Goal: Task Accomplishment & Management: Use online tool/utility

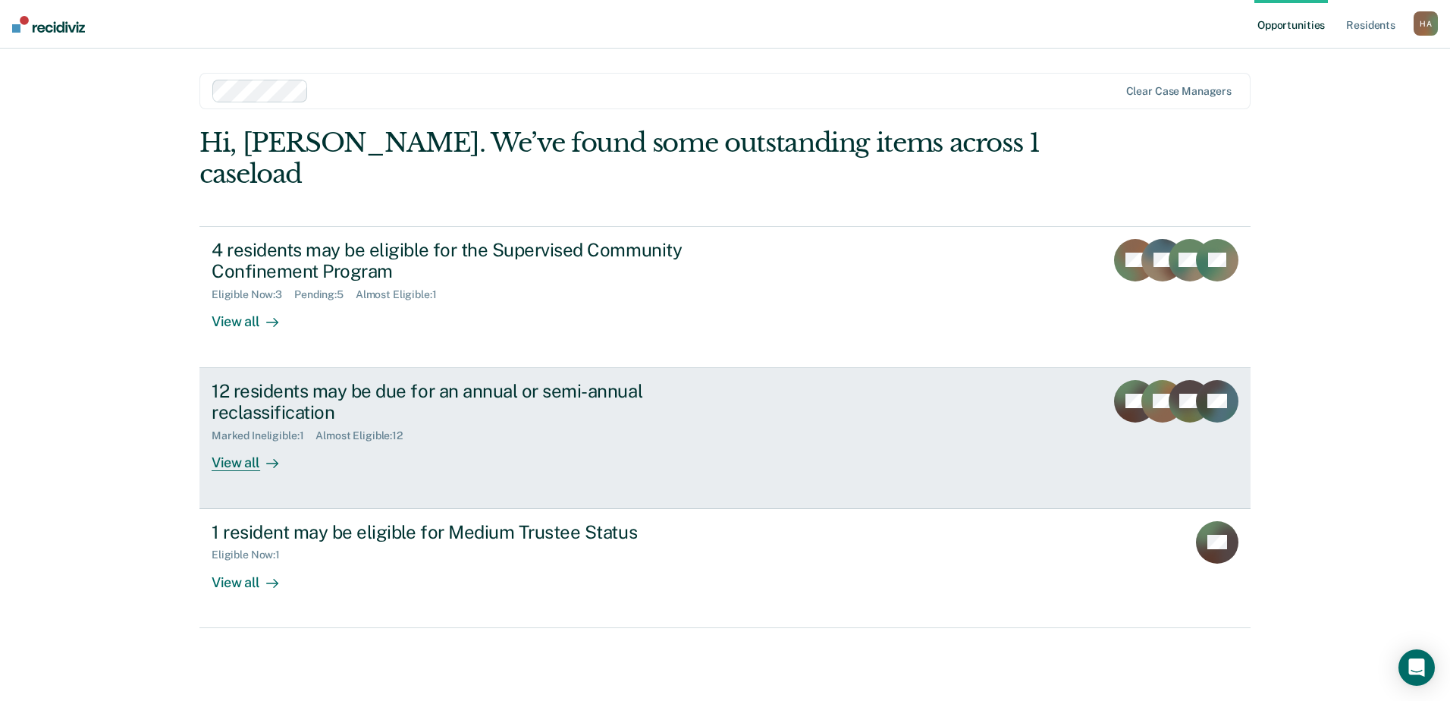
click at [462, 380] on div "12 residents may be due for an annual or semi-annual reclassification" at bounding box center [478, 402] width 532 height 44
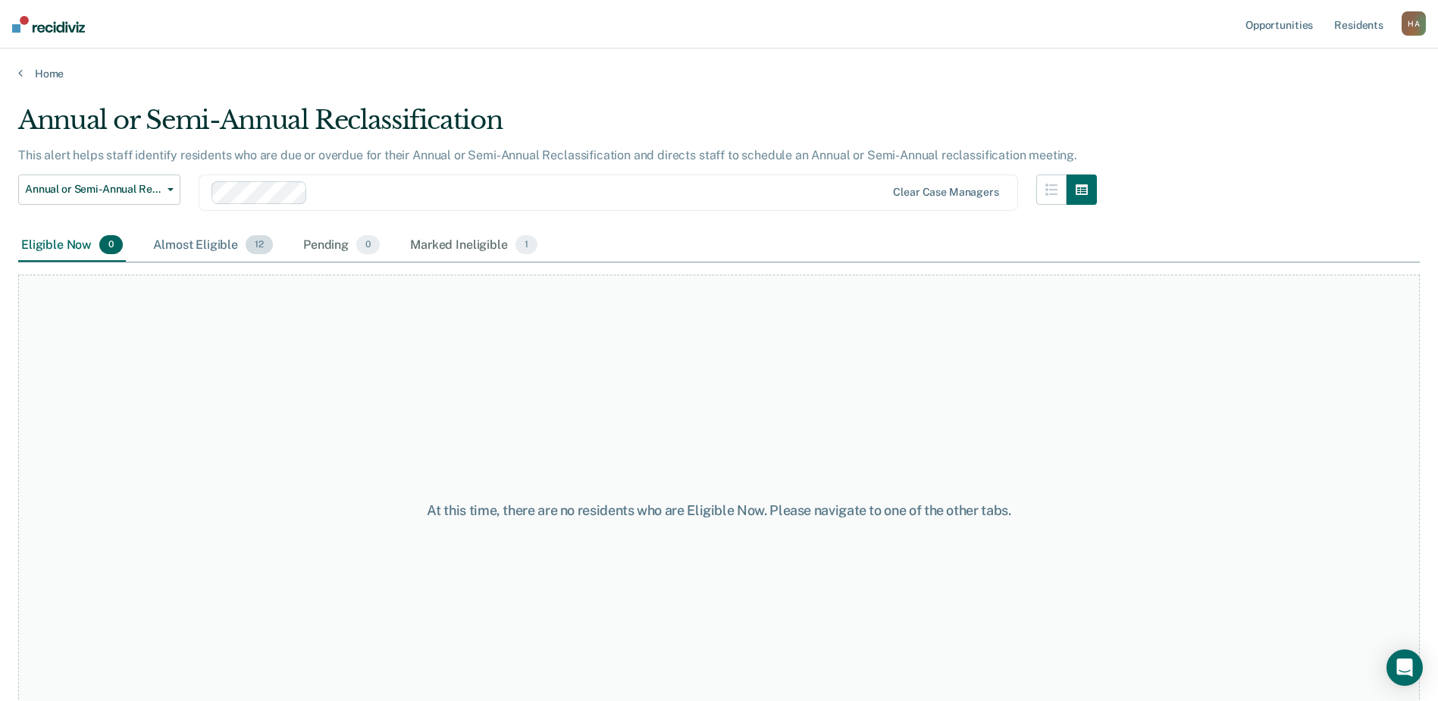
click at [215, 243] on div "Almost Eligible 12" at bounding box center [213, 245] width 126 height 33
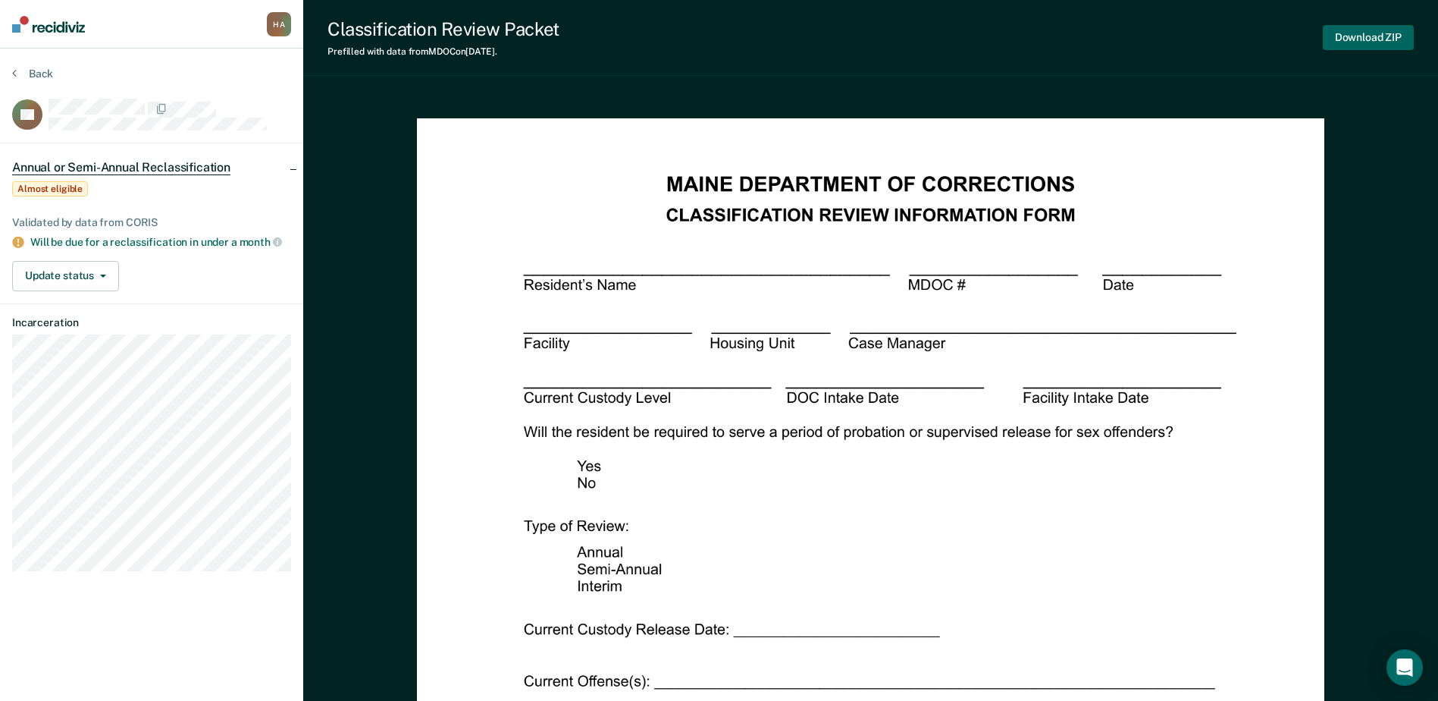
click at [1363, 39] on button "Download ZIP" at bounding box center [1368, 37] width 91 height 25
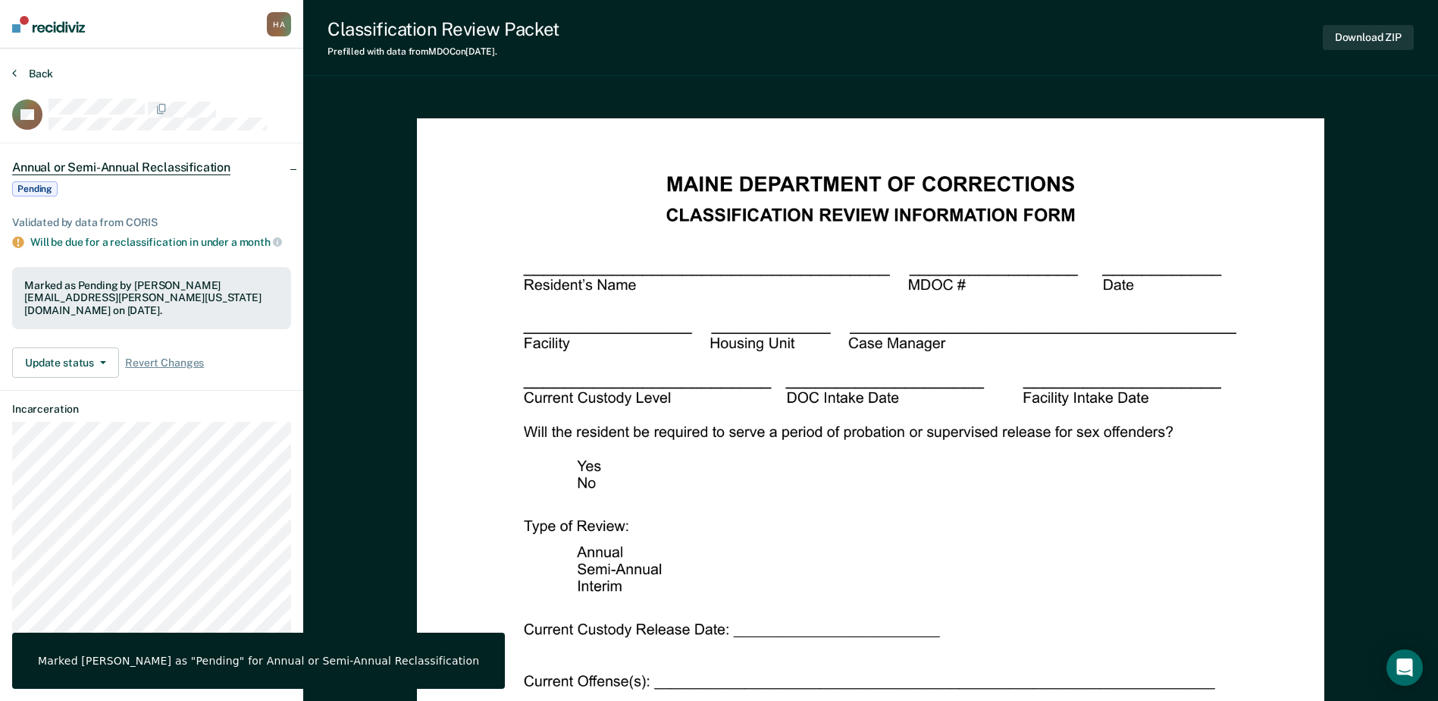
click at [24, 72] on button "Back" at bounding box center [32, 74] width 41 height 14
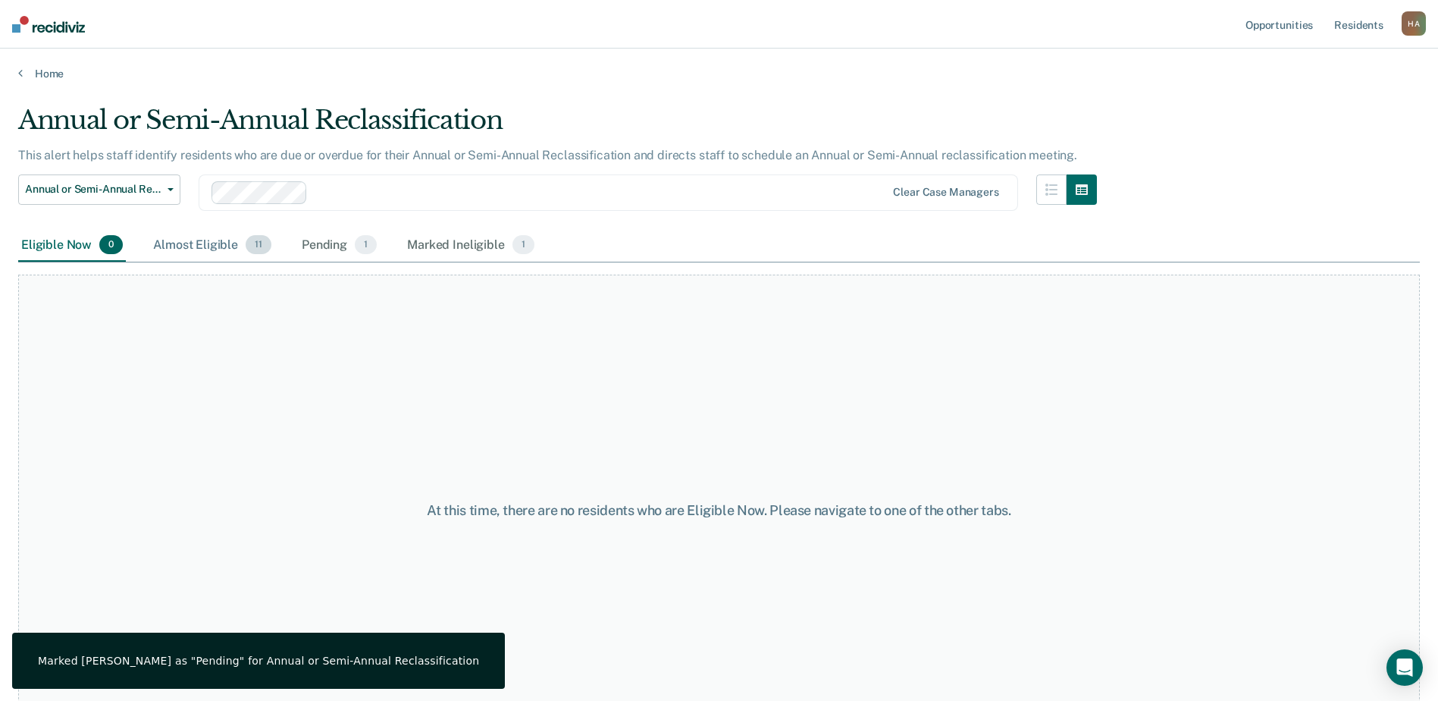
click at [206, 242] on div "Almost Eligible 11" at bounding box center [212, 245] width 124 height 33
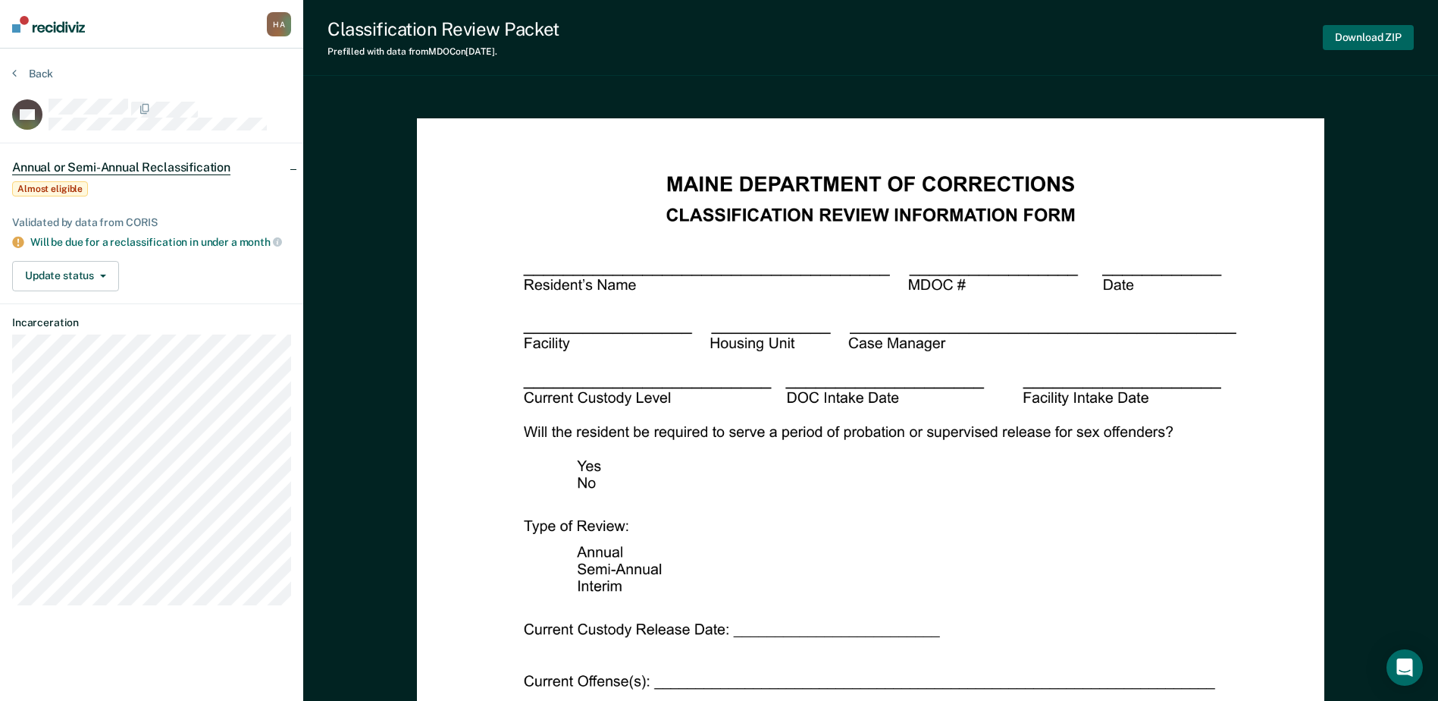
click at [1387, 46] on button "Download ZIP" at bounding box center [1368, 37] width 91 height 25
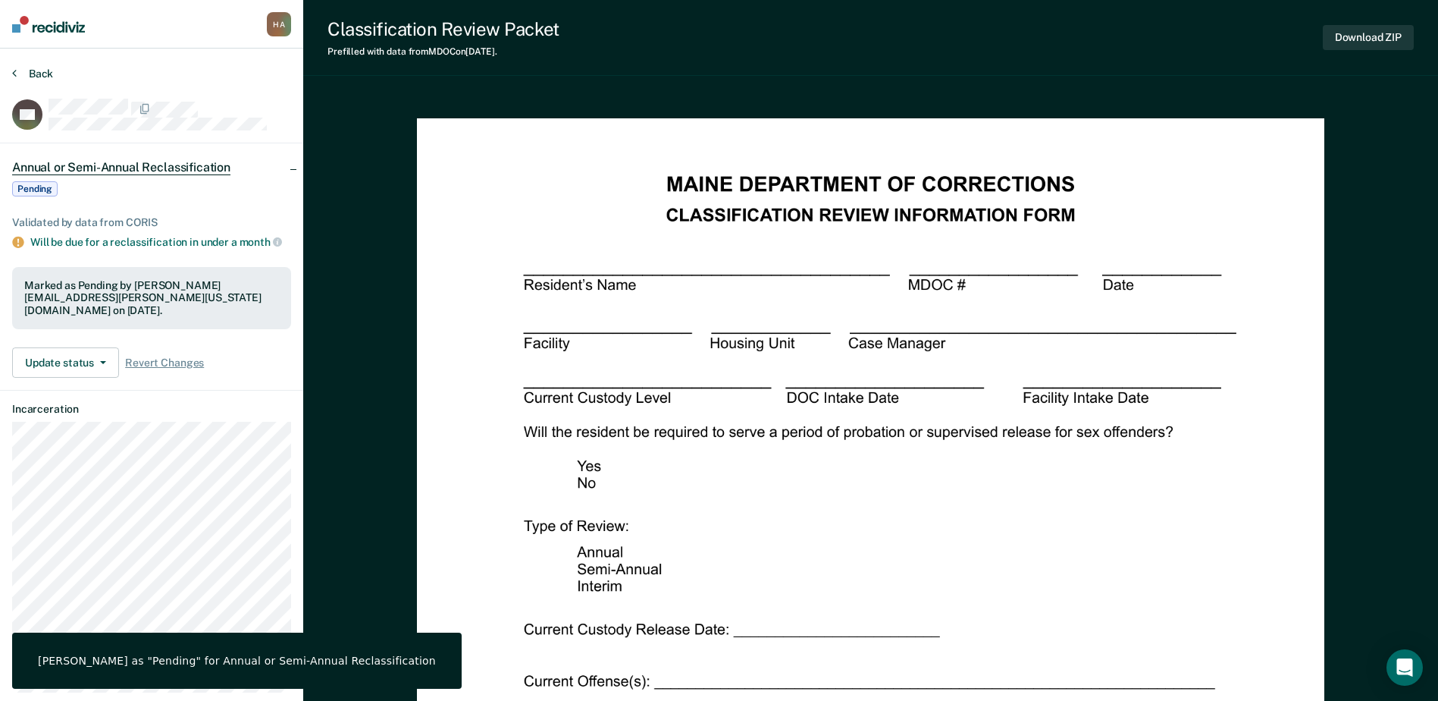
click at [29, 78] on button "Back" at bounding box center [32, 74] width 41 height 14
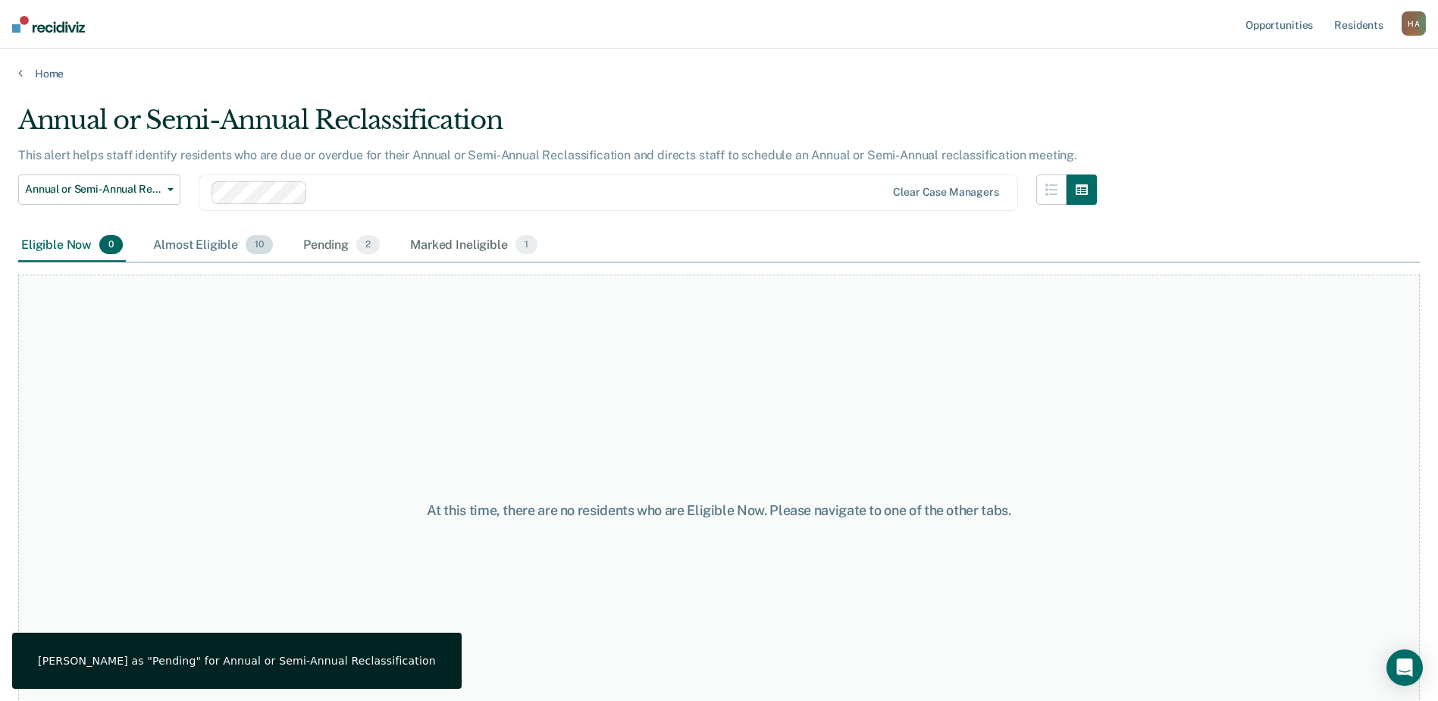
click at [228, 251] on div "Almost Eligible 10" at bounding box center [213, 245] width 126 height 33
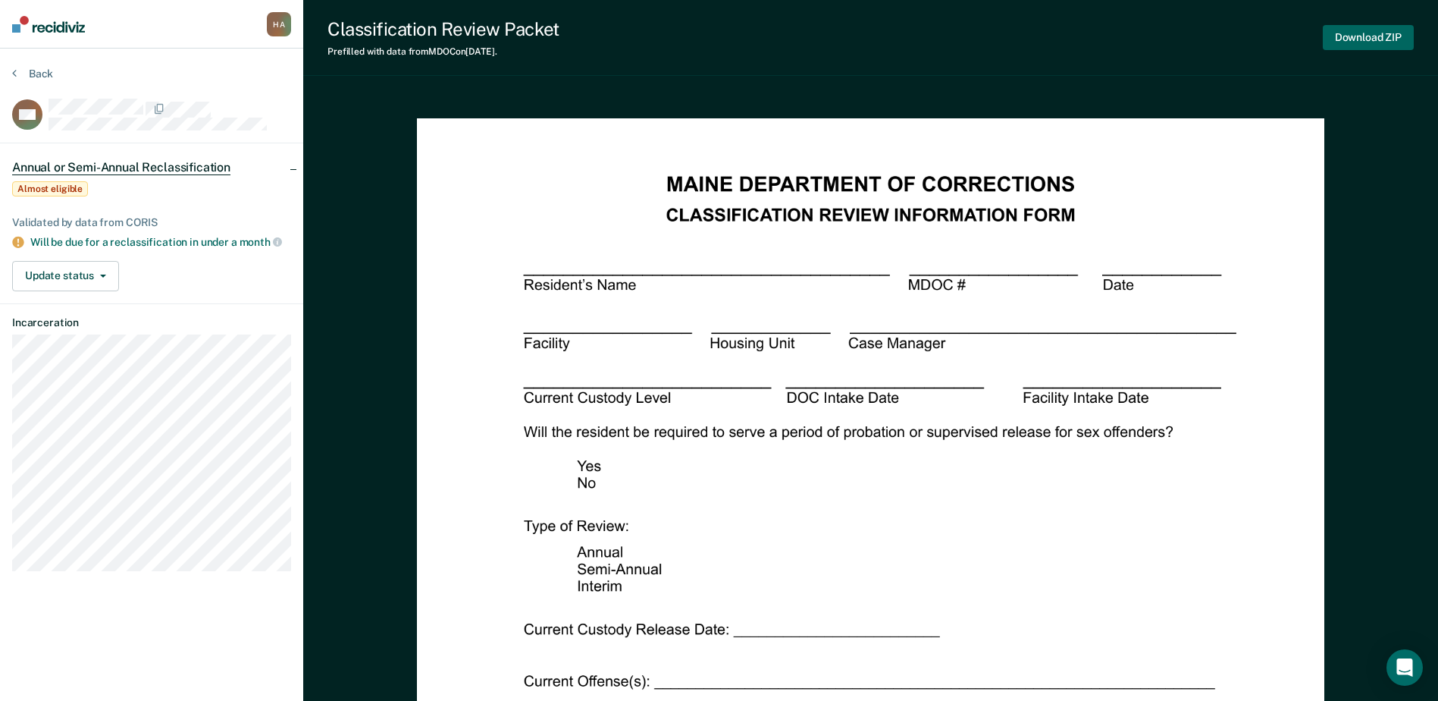
click at [1355, 40] on button "Download ZIP" at bounding box center [1368, 37] width 91 height 25
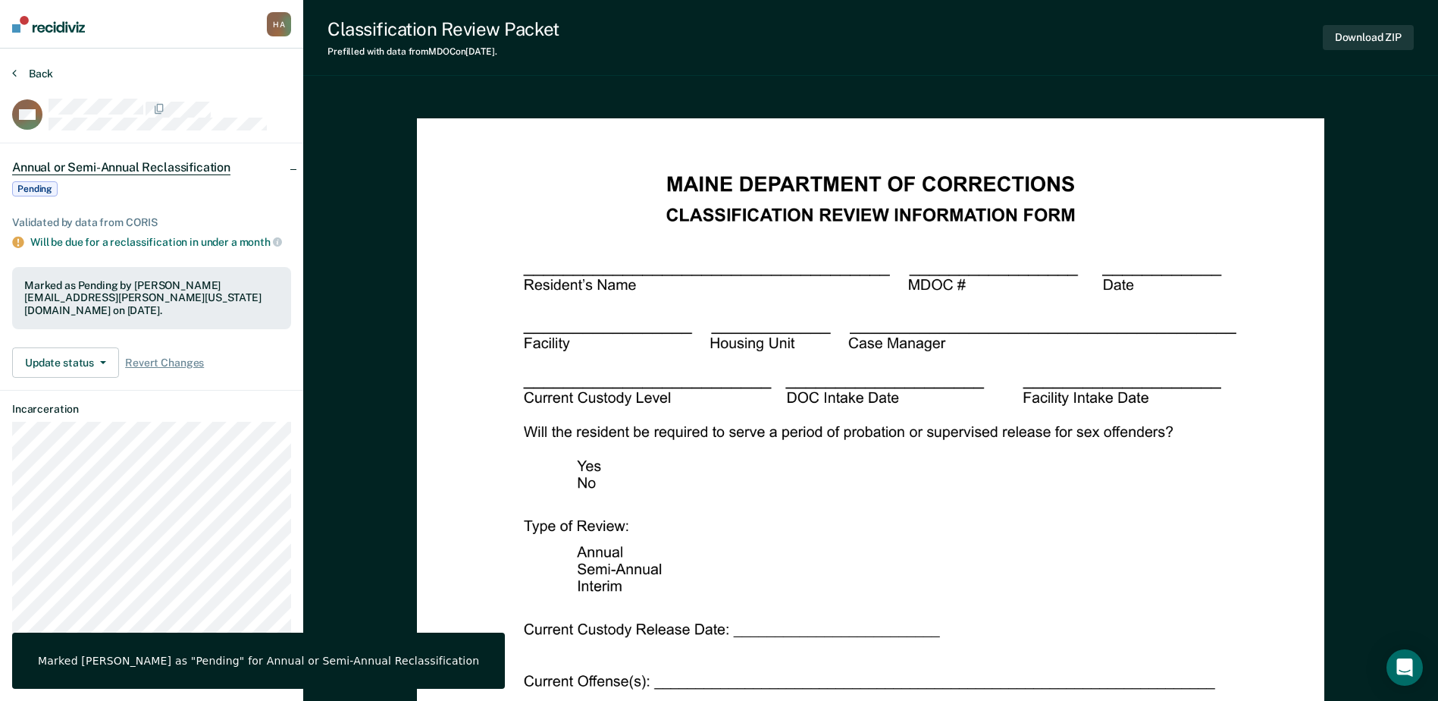
click at [37, 74] on button "Back" at bounding box center [32, 74] width 41 height 14
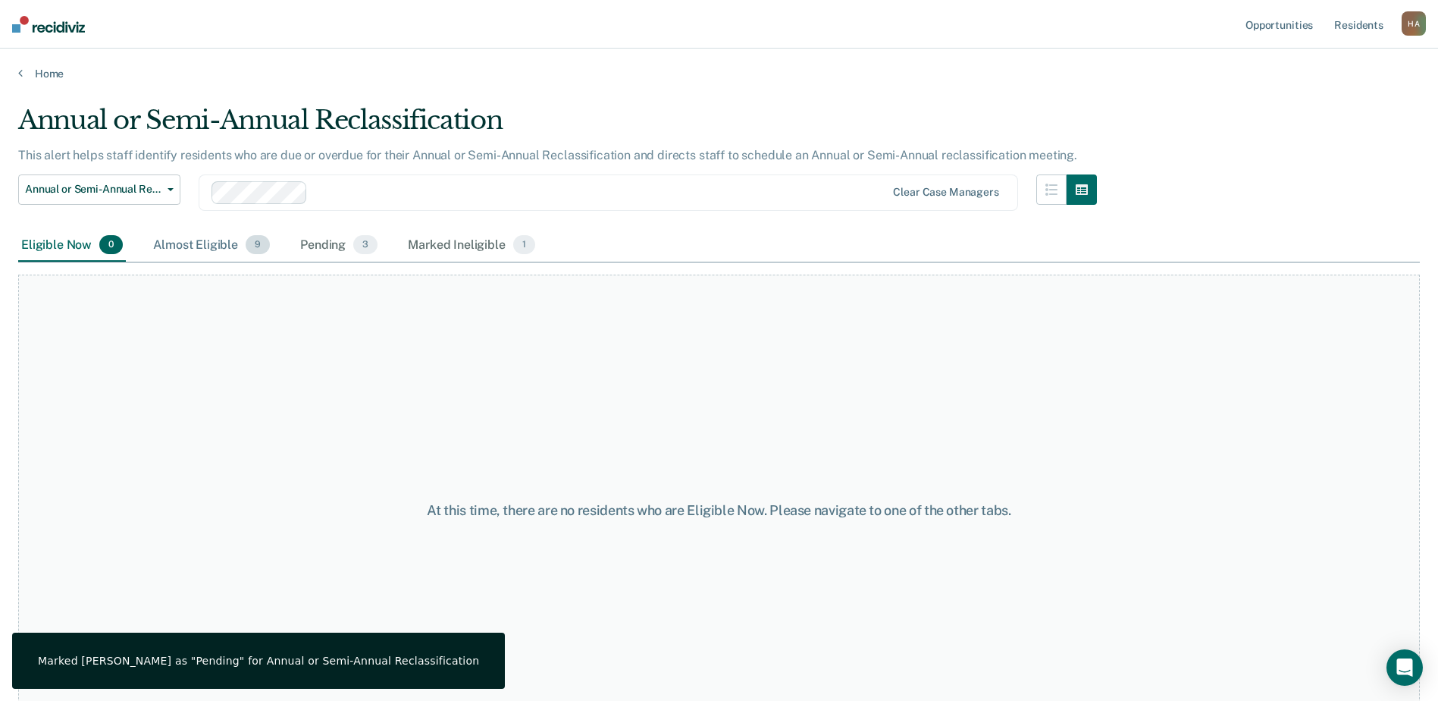
click at [214, 244] on div "Almost Eligible 9" at bounding box center [211, 245] width 123 height 33
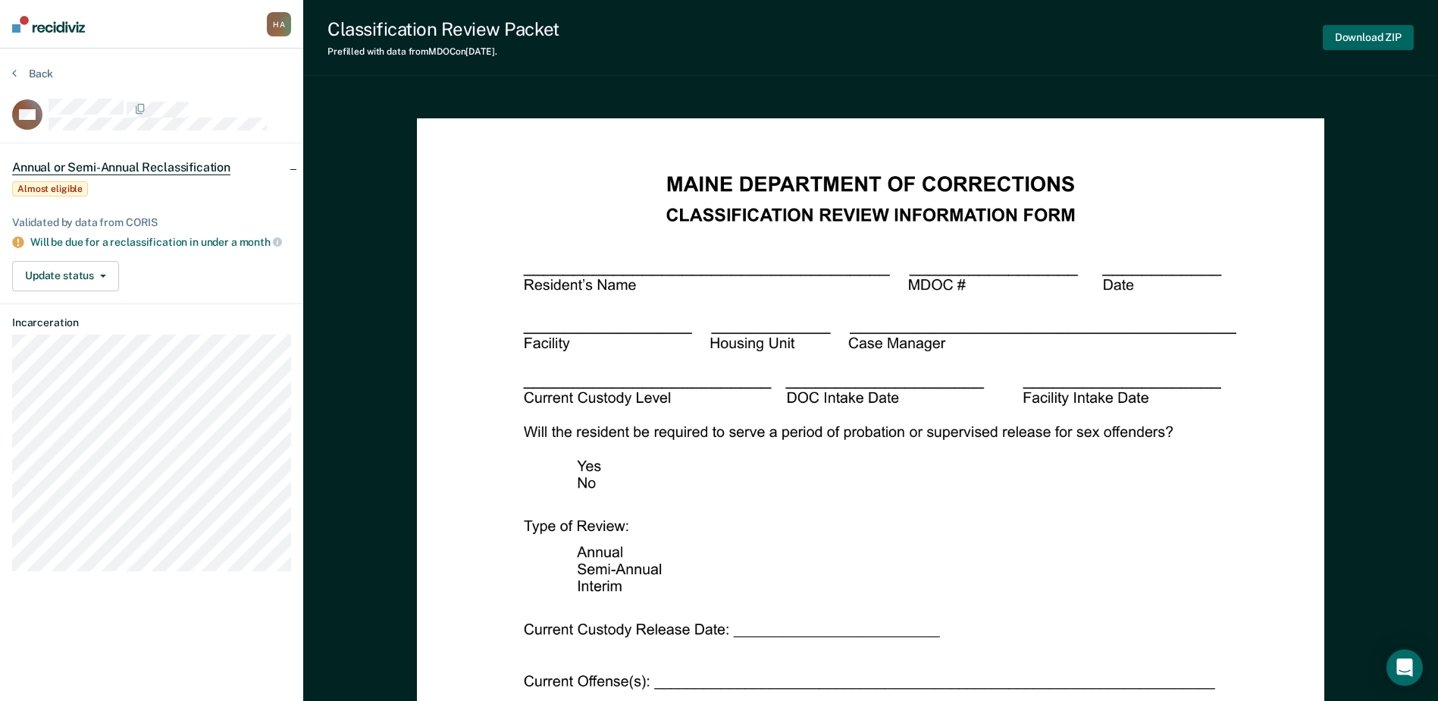
click at [1363, 29] on button "Download ZIP" at bounding box center [1368, 37] width 91 height 25
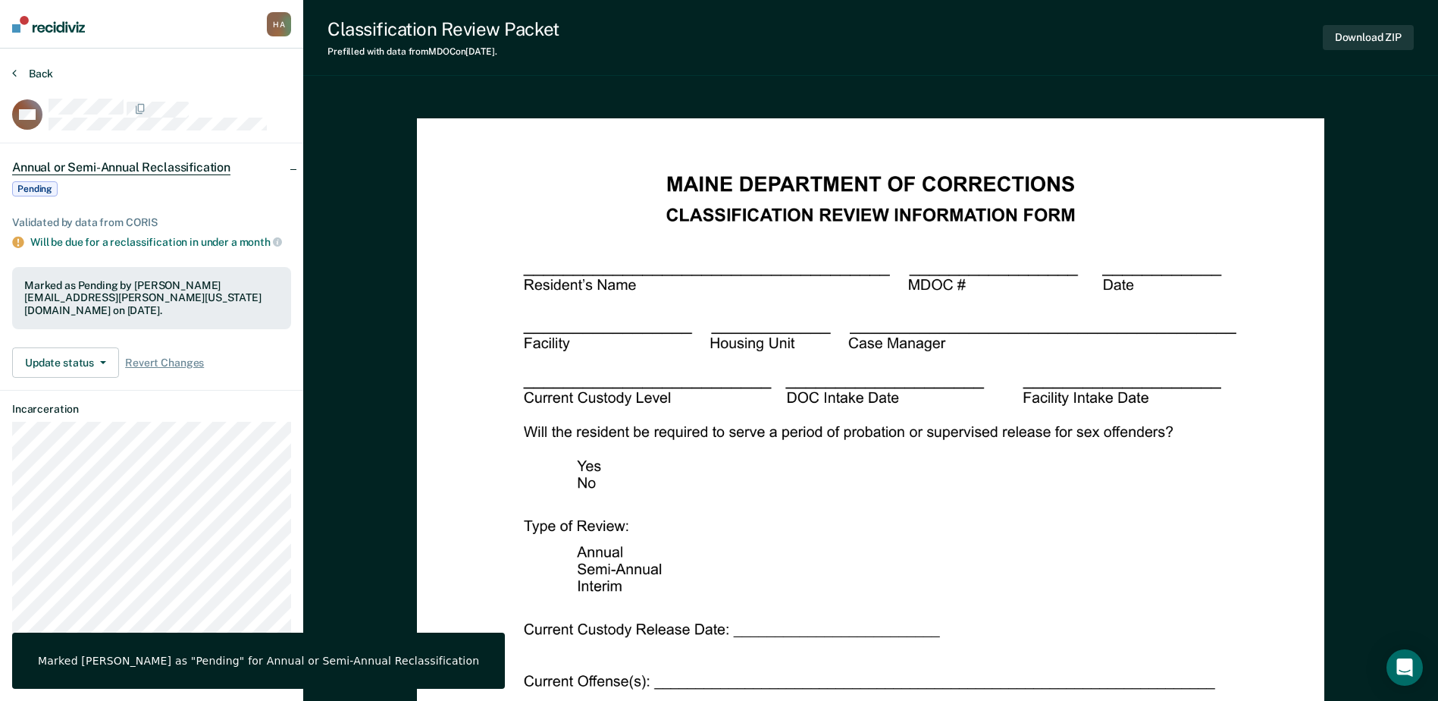
click at [31, 67] on button "Back" at bounding box center [32, 74] width 41 height 14
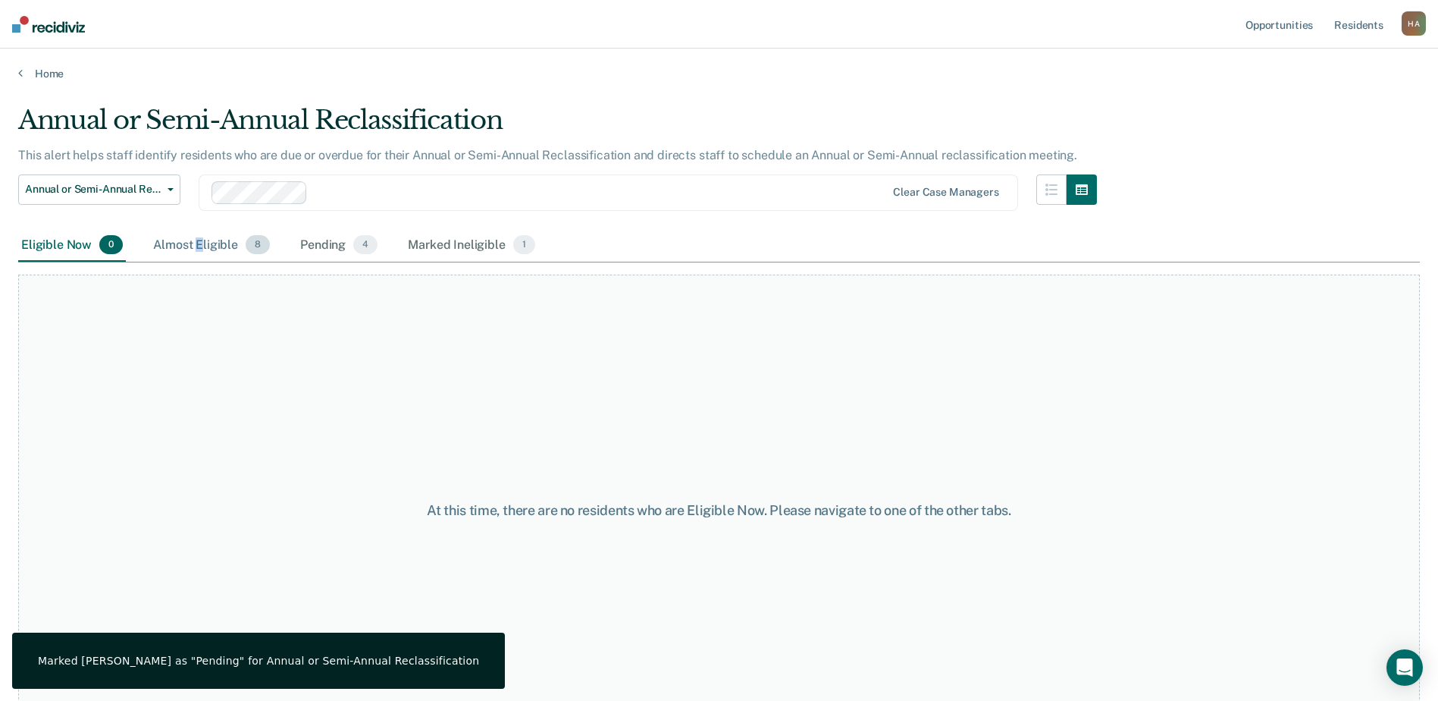
click at [199, 247] on div "Almost Eligible 8" at bounding box center [211, 245] width 123 height 33
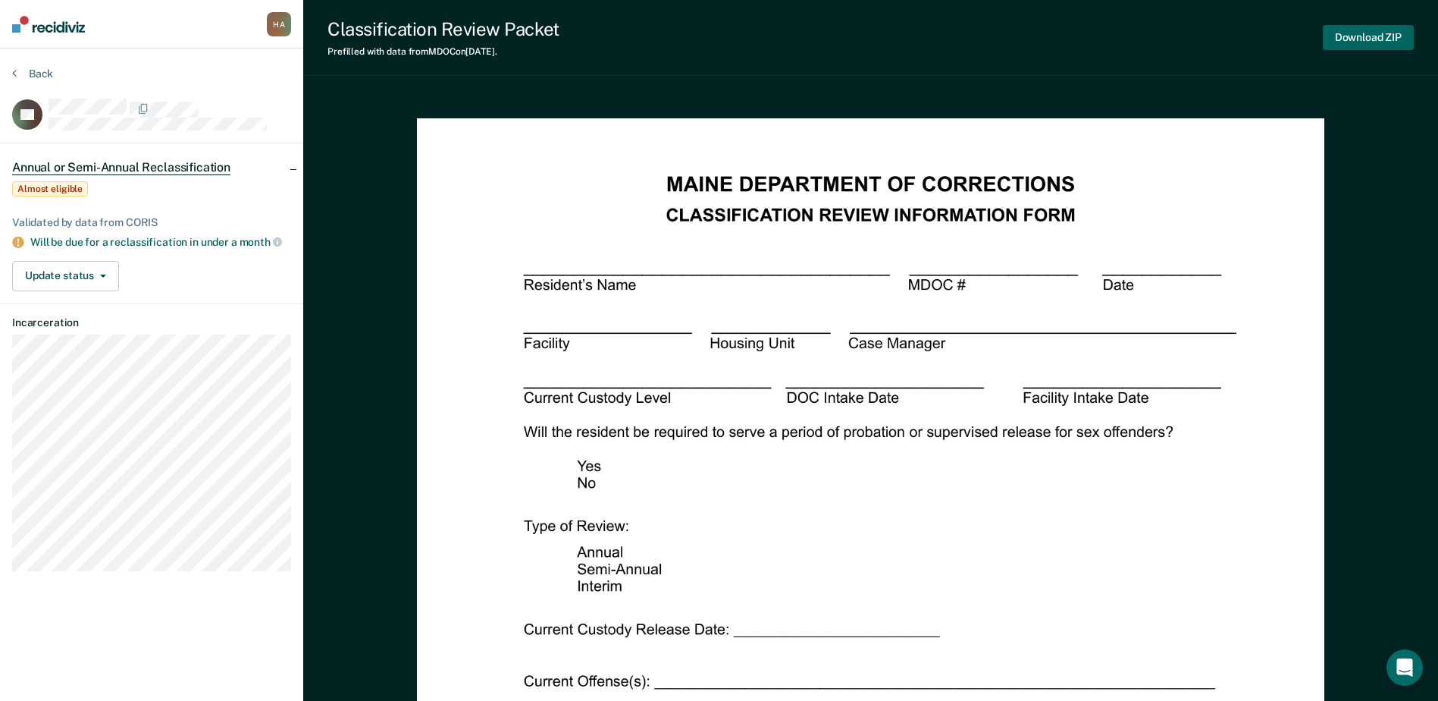
click at [1364, 40] on button "Download ZIP" at bounding box center [1368, 37] width 91 height 25
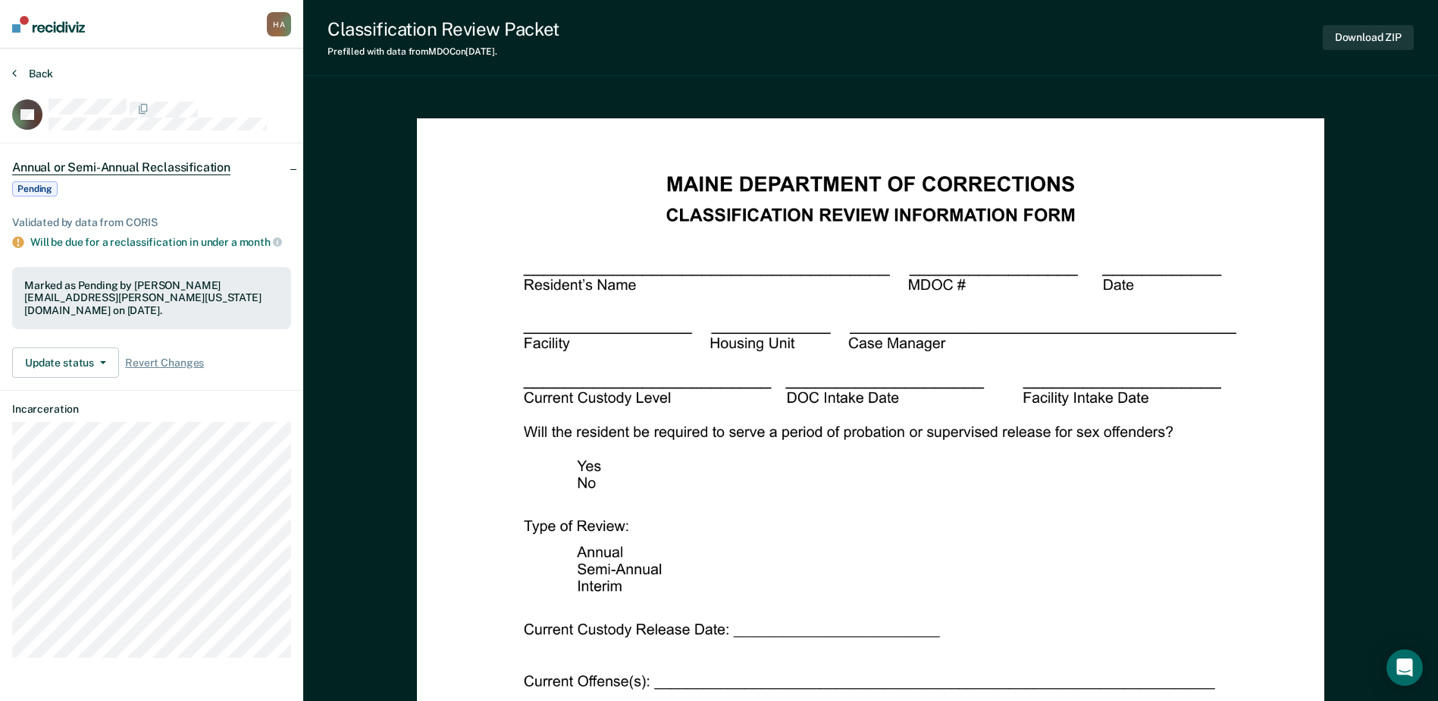
click at [41, 75] on button "Back" at bounding box center [32, 74] width 41 height 14
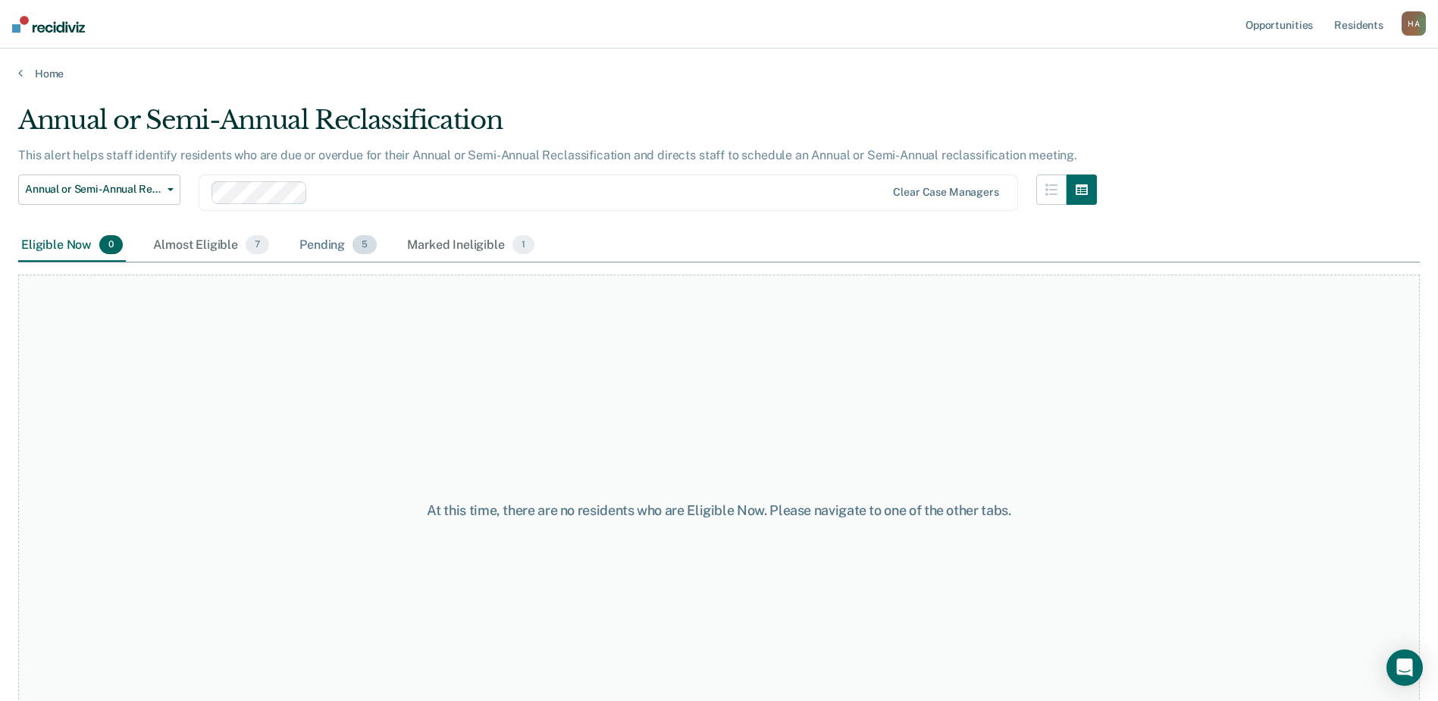
click at [325, 240] on div "Pending 5" at bounding box center [337, 245] width 83 height 33
